Goal: Understand process/instructions: Learn how to perform a task or action

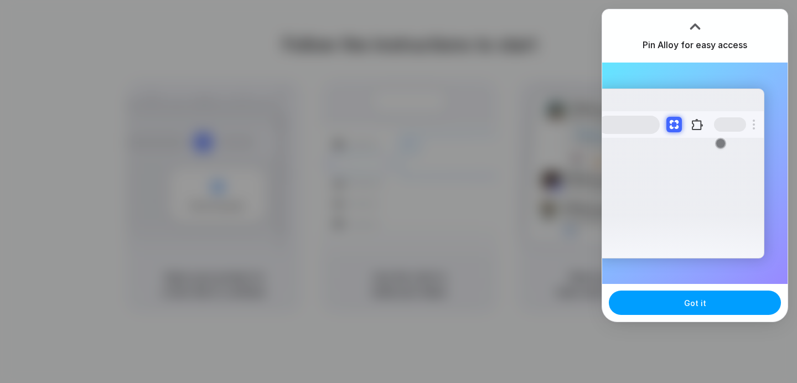
click at [683, 305] on button "Got it" at bounding box center [695, 303] width 172 height 24
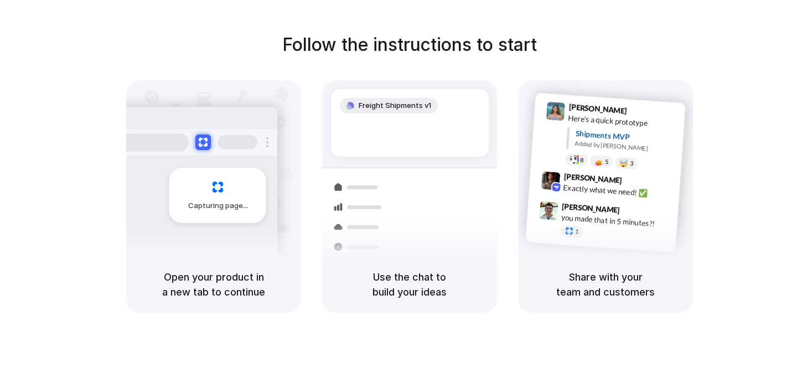
click at [455, 57] on h1 "Follow the instructions to start" at bounding box center [409, 45] width 255 height 27
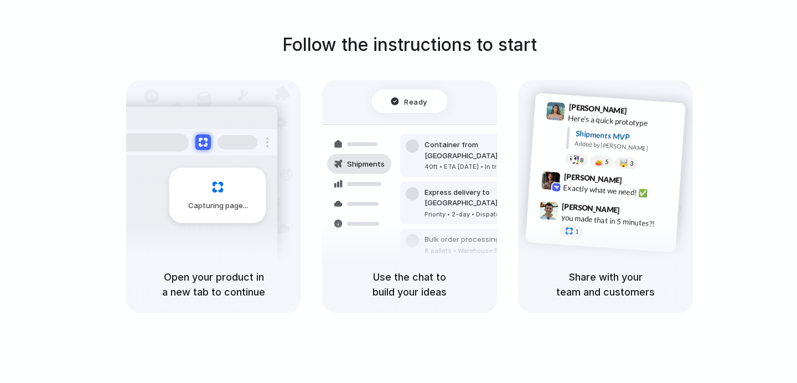
click at [724, 215] on div "Follow the instructions to start Capturing page Open your product in a new tab …" at bounding box center [409, 172] width 797 height 281
click at [525, 27] on div "Follow the instructions to start Capturing page Open your product in a new tab …" at bounding box center [409, 202] width 819 height 405
